Goal: Task Accomplishment & Management: Use online tool/utility

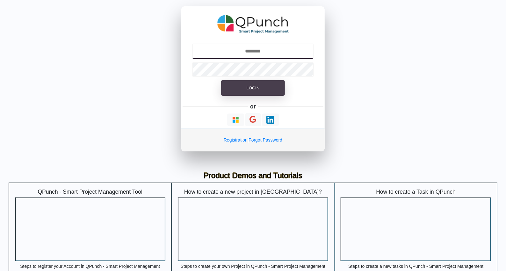
type input "**********"
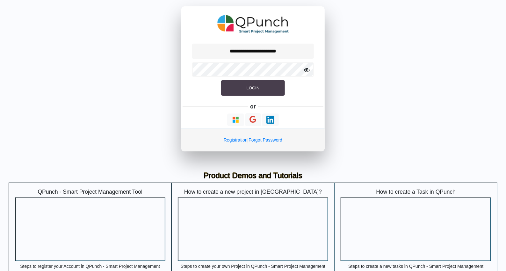
click at [231, 92] on button "Login" at bounding box center [253, 88] width 64 height 16
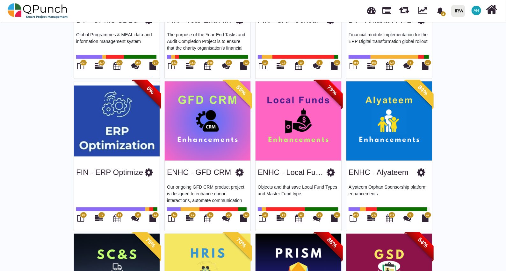
scroll to position [297, 0]
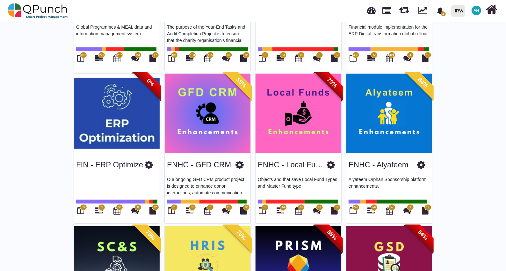
click at [229, 105] on img at bounding box center [208, 114] width 86 height 80
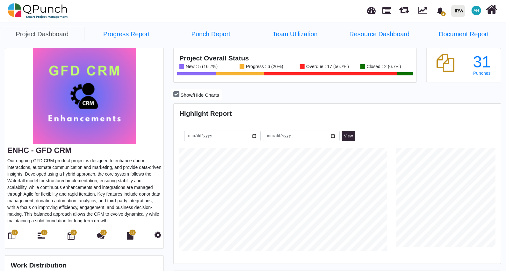
scroll to position [104, 108]
click at [11, 233] on icon at bounding box center [12, 236] width 7 height 8
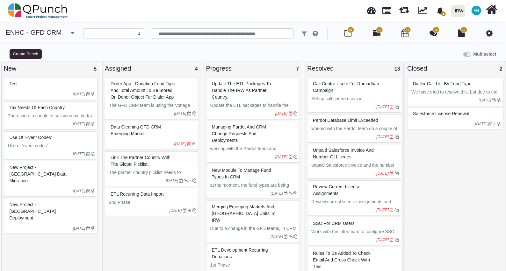
select select
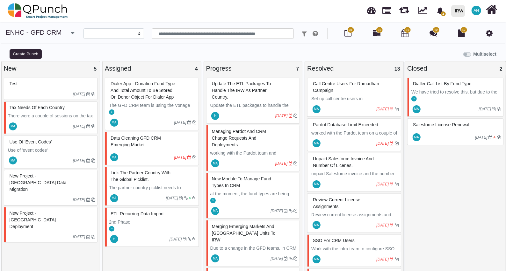
click at [32, 211] on span "New Project - [GEOGRAPHIC_DATA] Deployment" at bounding box center [33, 220] width 47 height 18
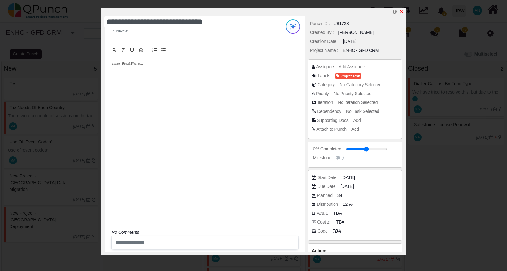
click at [401, 11] on icon "x" at bounding box center [401, 11] width 5 height 5
